Goal: Information Seeking & Learning: Learn about a topic

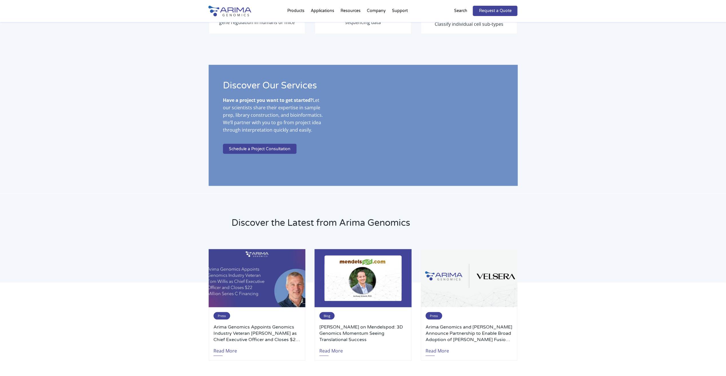
scroll to position [1026, 0]
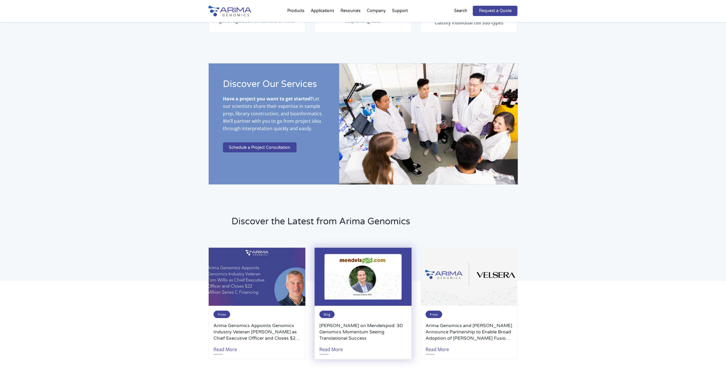
click at [330, 335] on h3 "[PERSON_NAME] on Mendelspod: 3D Genomics Momentum Seeing Translational Success" at bounding box center [363, 331] width 87 height 19
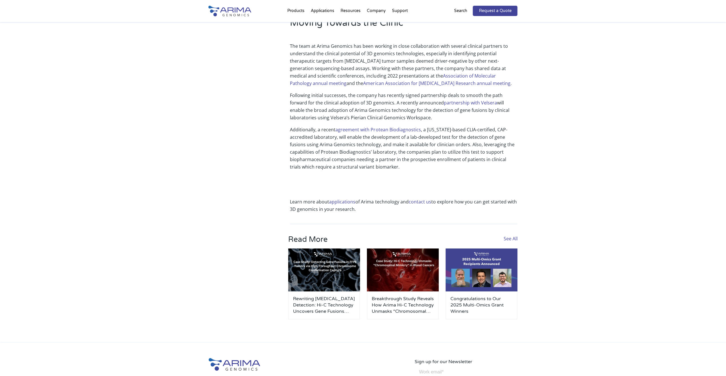
scroll to position [557, 0]
